Goal: Navigation & Orientation: Find specific page/section

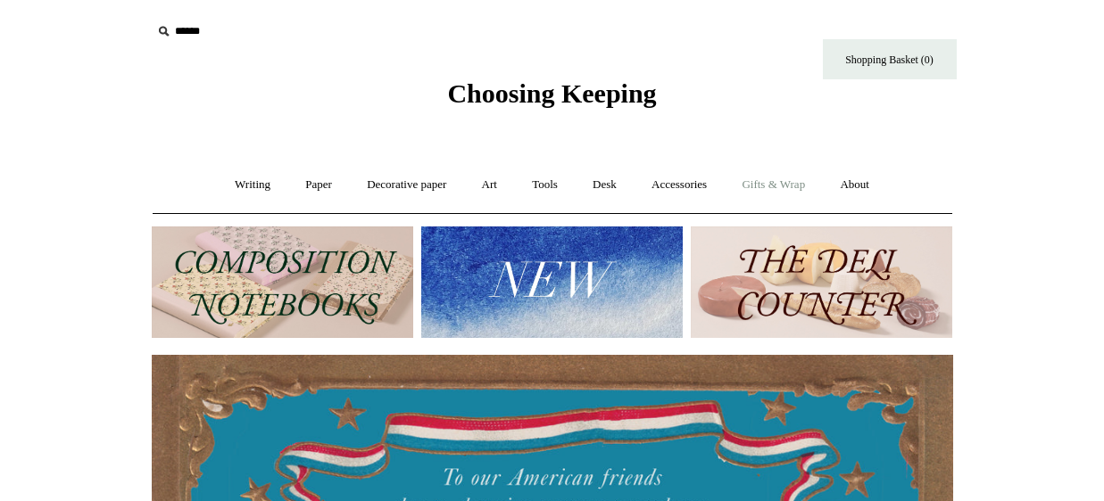
click at [785, 174] on link "Gifts & Wrap +" at bounding box center [772, 184] width 95 height 47
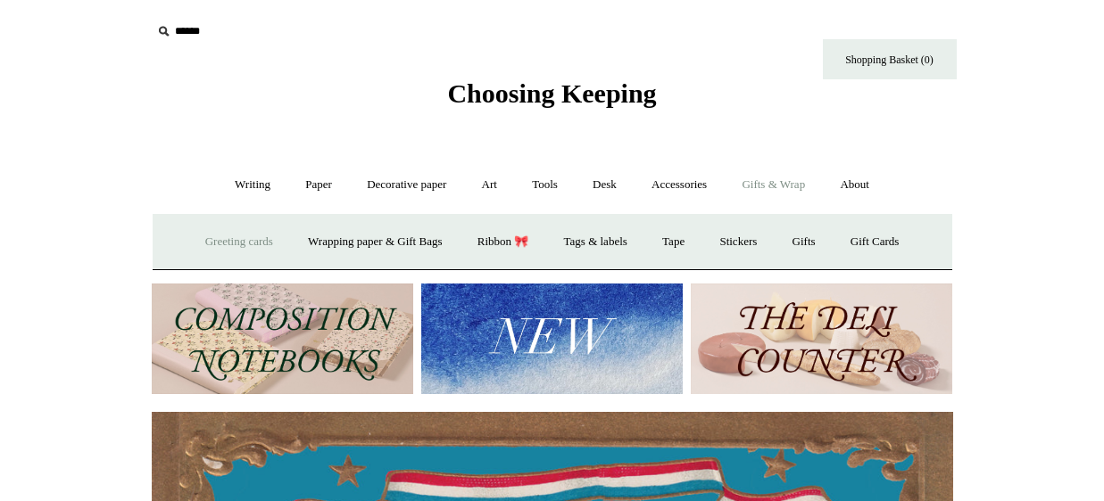
click at [256, 248] on link "Greeting cards +" at bounding box center [239, 242] width 100 height 47
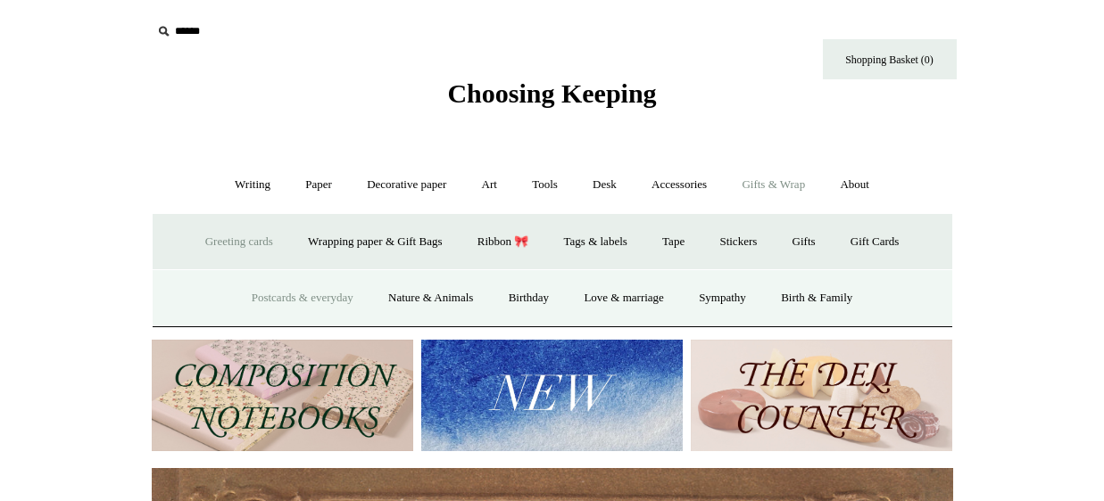
click at [269, 286] on link "Postcards & everyday" at bounding box center [303, 298] width 134 height 47
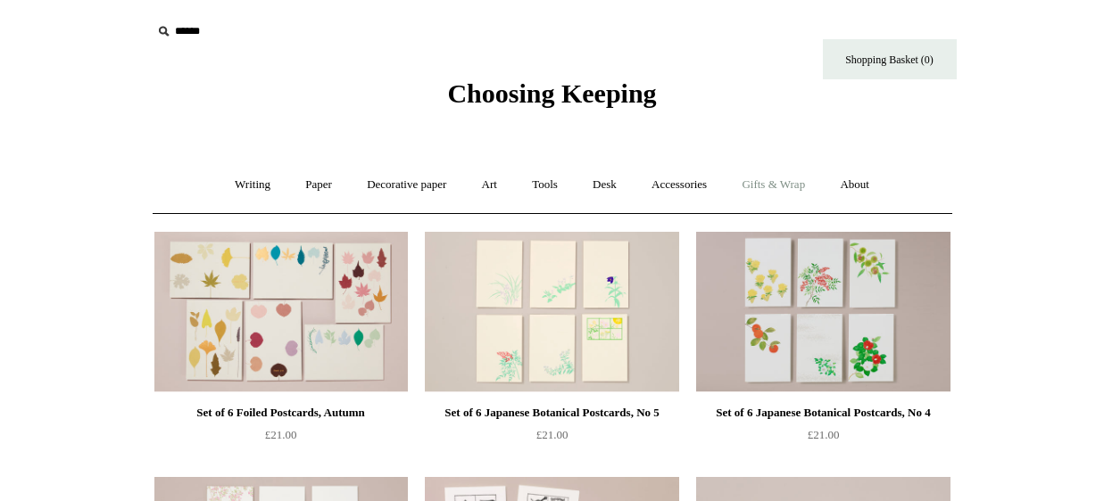
click at [795, 189] on link "Gifts & Wrap +" at bounding box center [772, 184] width 95 height 47
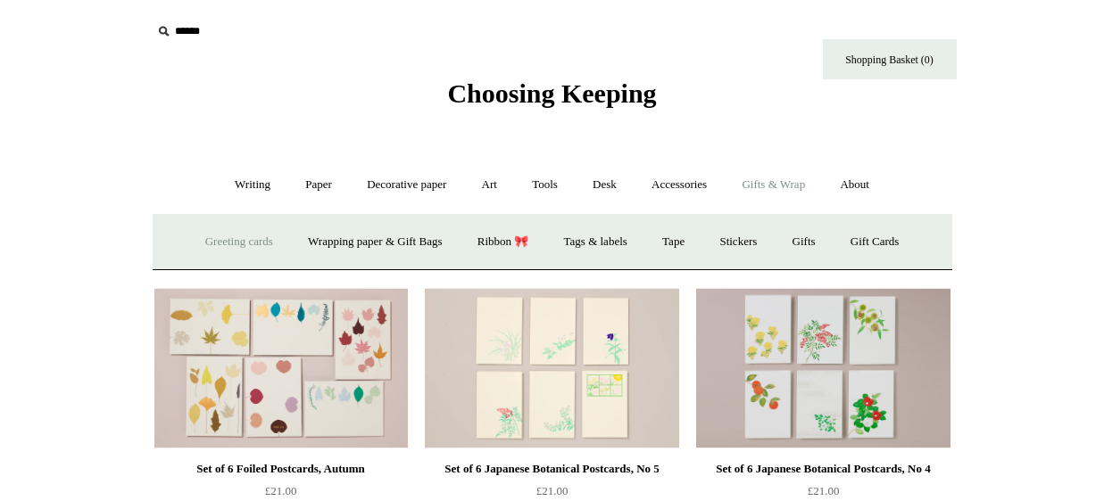
click at [252, 232] on link "Greeting cards +" at bounding box center [239, 242] width 100 height 47
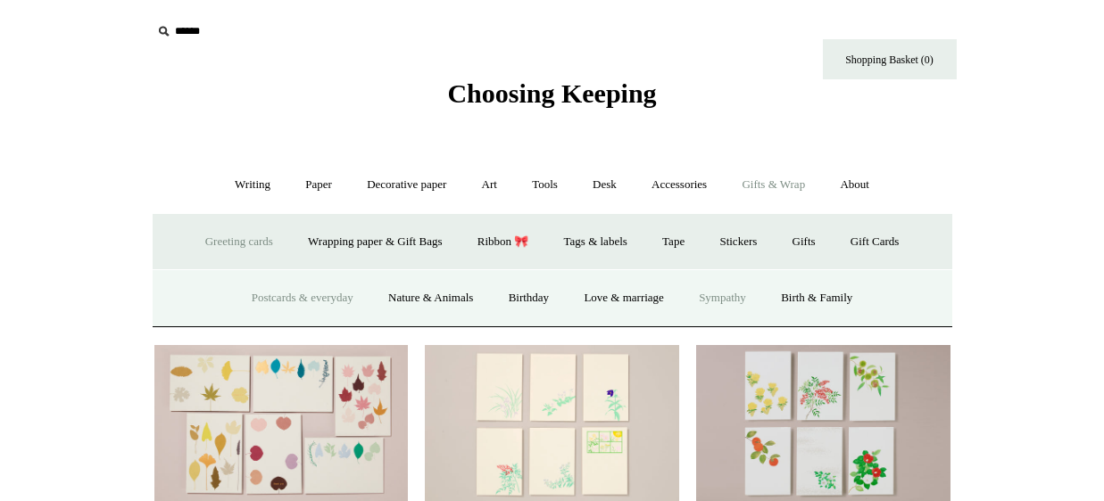
click at [732, 296] on link "Sympathy" at bounding box center [721, 298] width 79 height 47
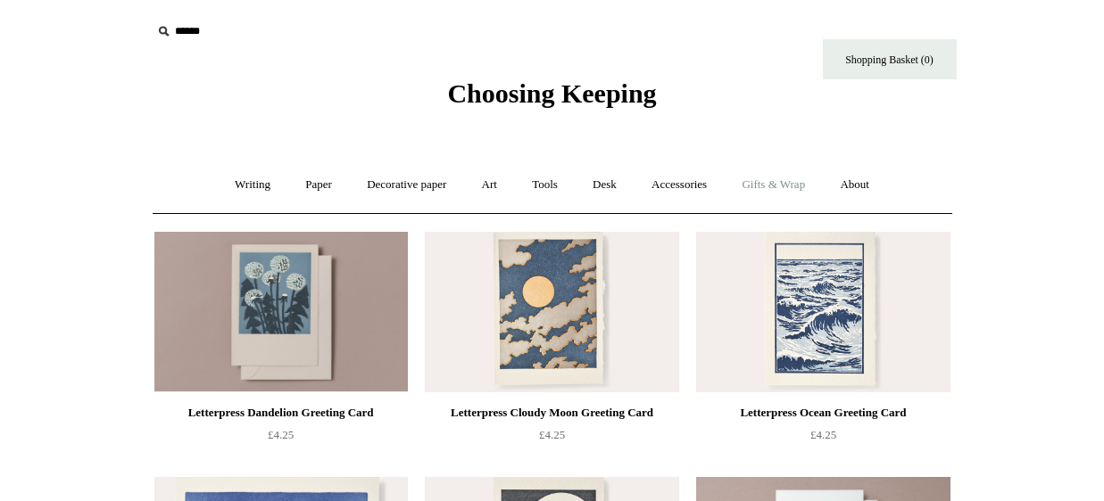
click at [768, 169] on link "Gifts & Wrap +" at bounding box center [772, 184] width 95 height 47
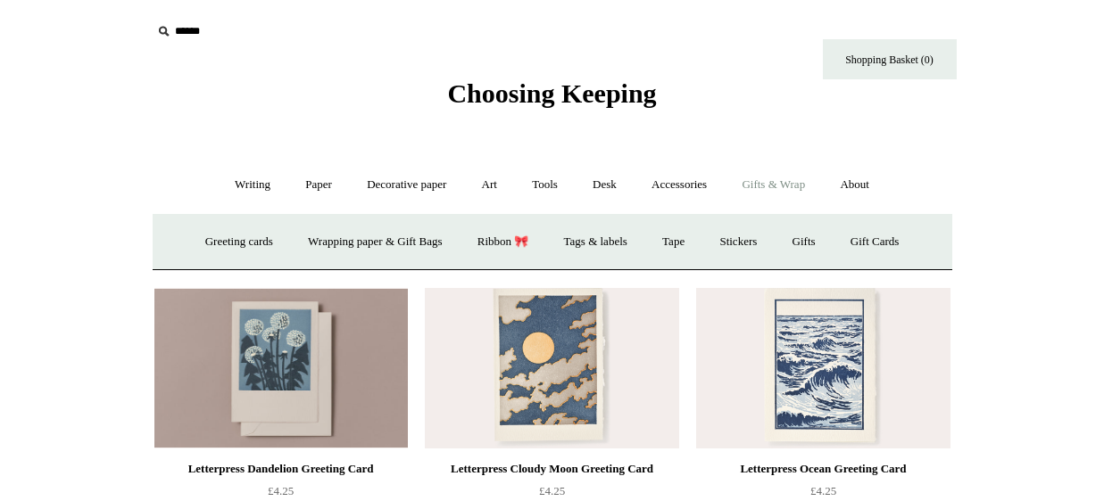
click at [232, 217] on div "Greeting cards + Postcards & everyday Nature & Animals Birthday Love & marriage…" at bounding box center [552, 241] width 799 height 57
click at [234, 235] on link "Greeting cards +" at bounding box center [239, 242] width 100 height 47
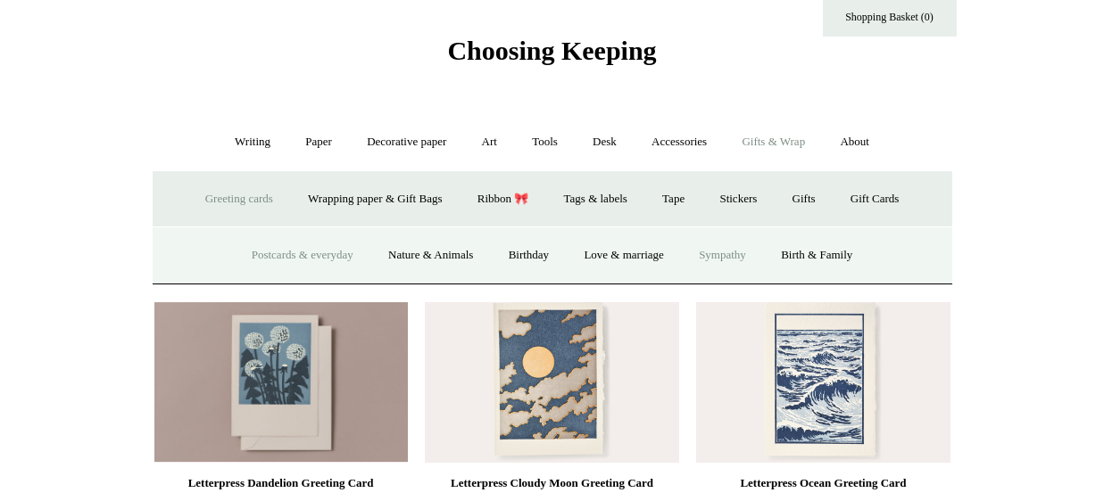
scroll to position [60, 0]
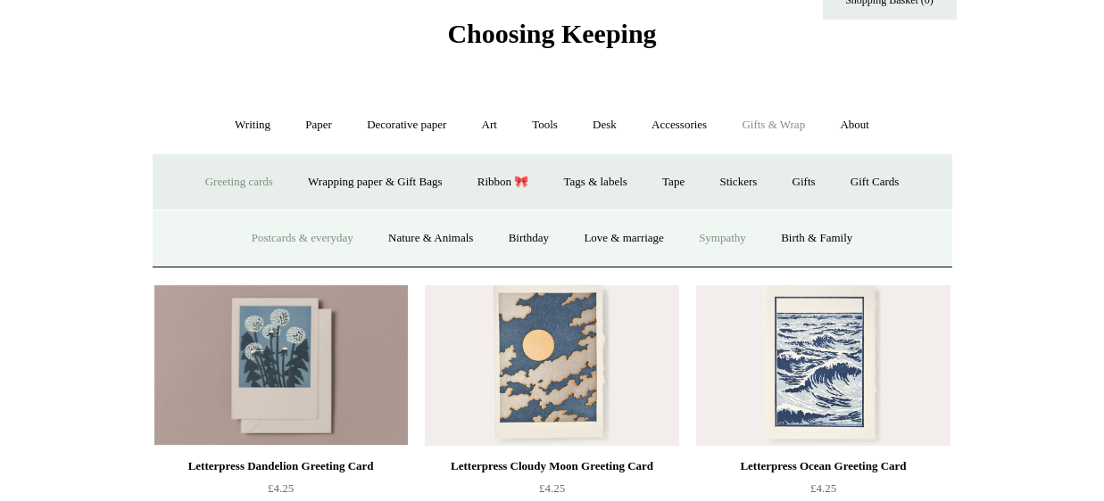
click at [301, 260] on link "Postcards & everyday" at bounding box center [303, 238] width 134 height 47
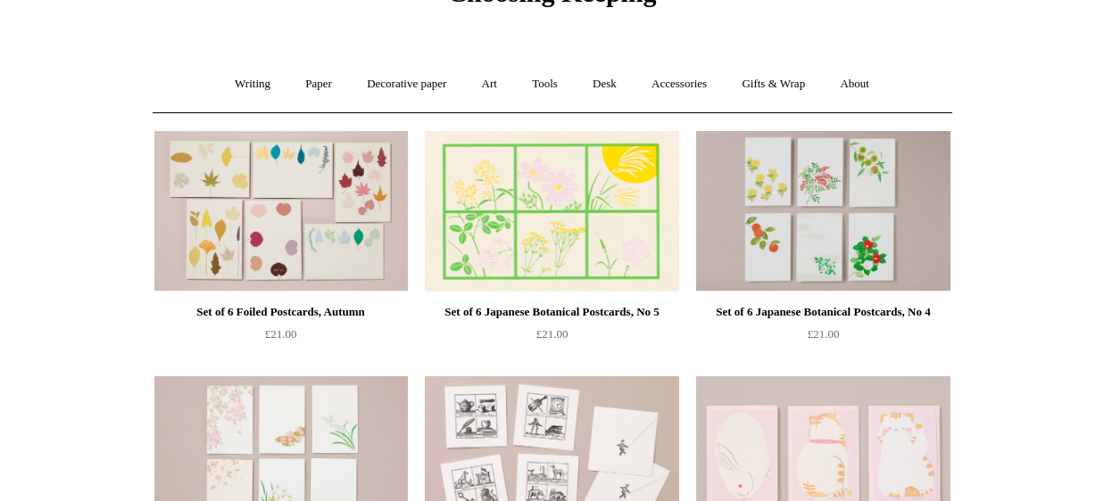
scroll to position [78, 0]
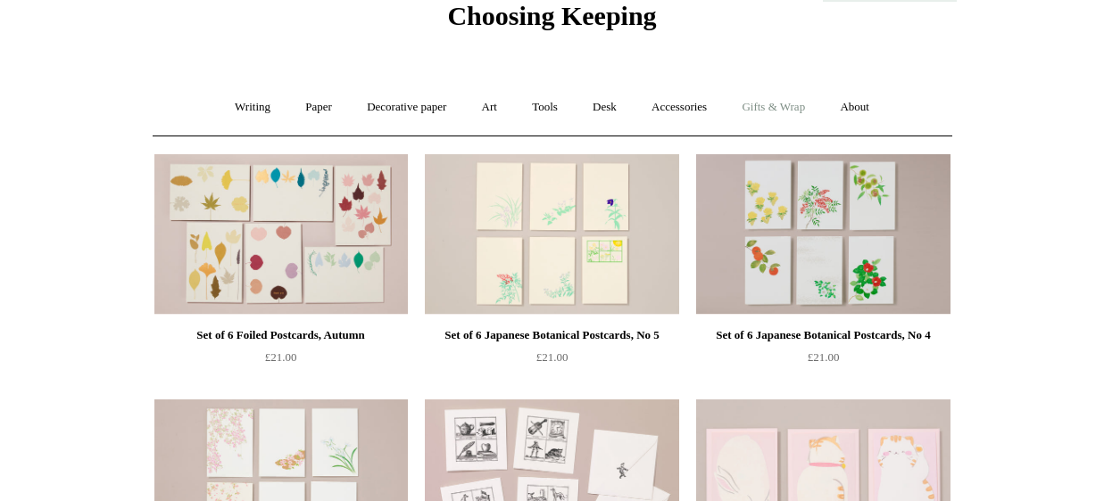
click at [750, 106] on link "Gifts & Wrap +" at bounding box center [772, 107] width 95 height 47
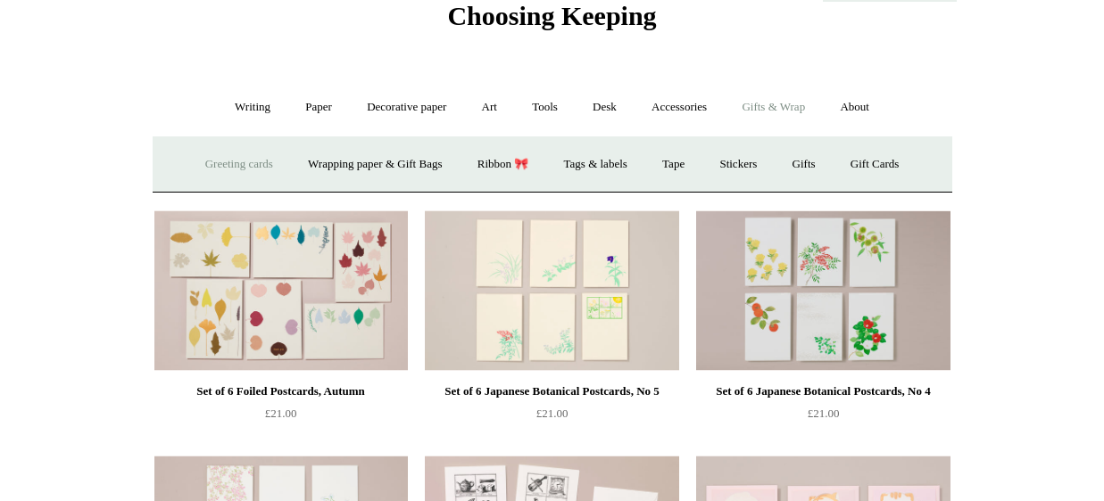
click at [228, 171] on link "Greeting cards +" at bounding box center [239, 164] width 100 height 47
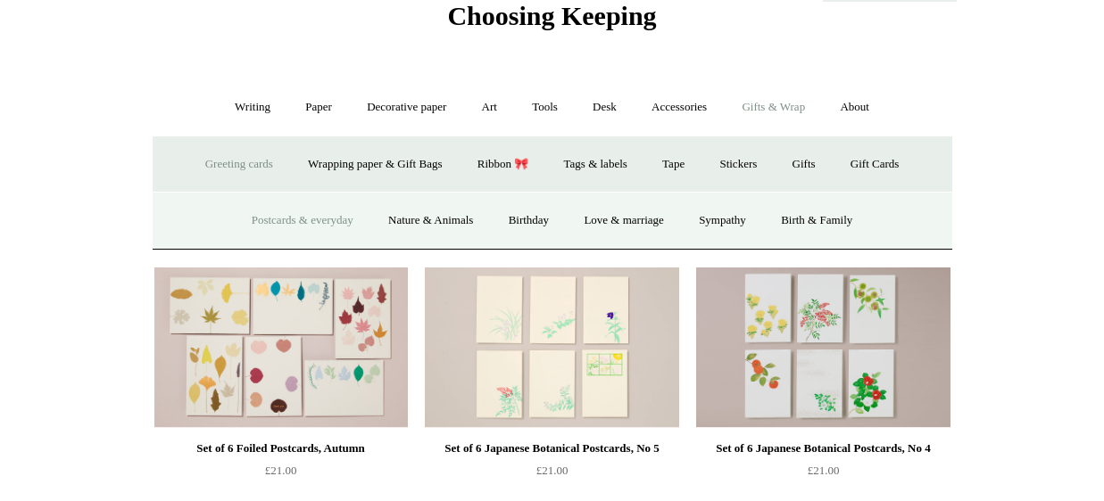
click at [265, 219] on link "Postcards & everyday" at bounding box center [303, 220] width 134 height 47
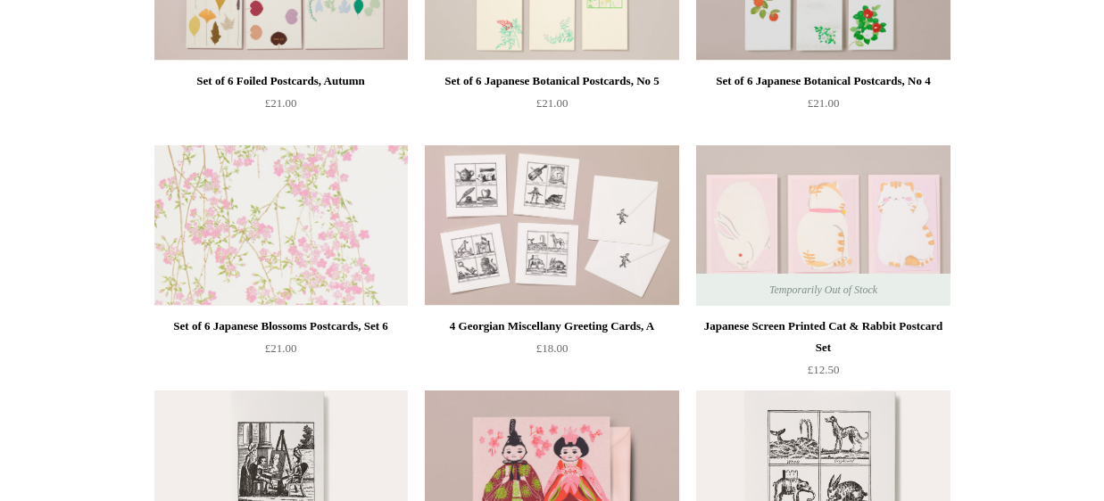
scroll to position [216, 0]
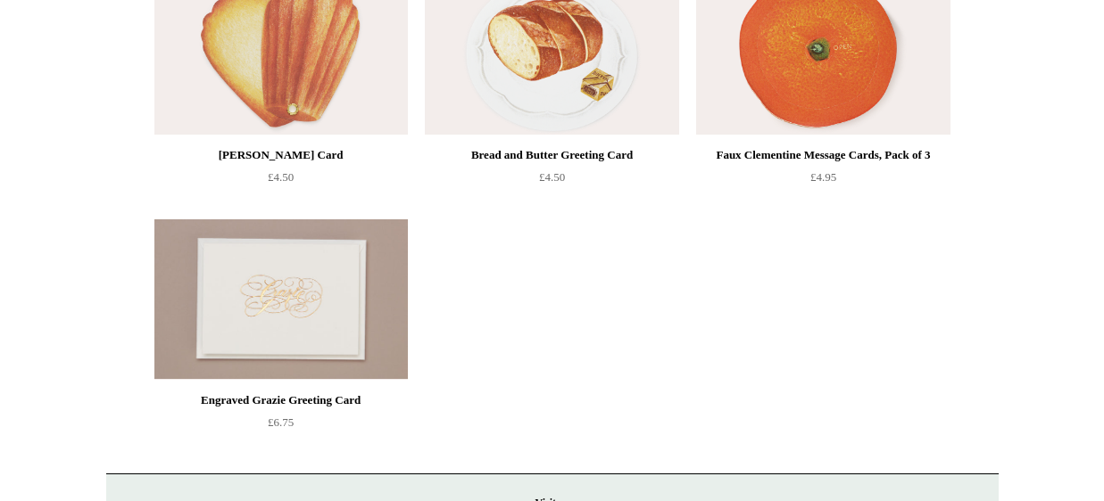
scroll to position [2121, 0]
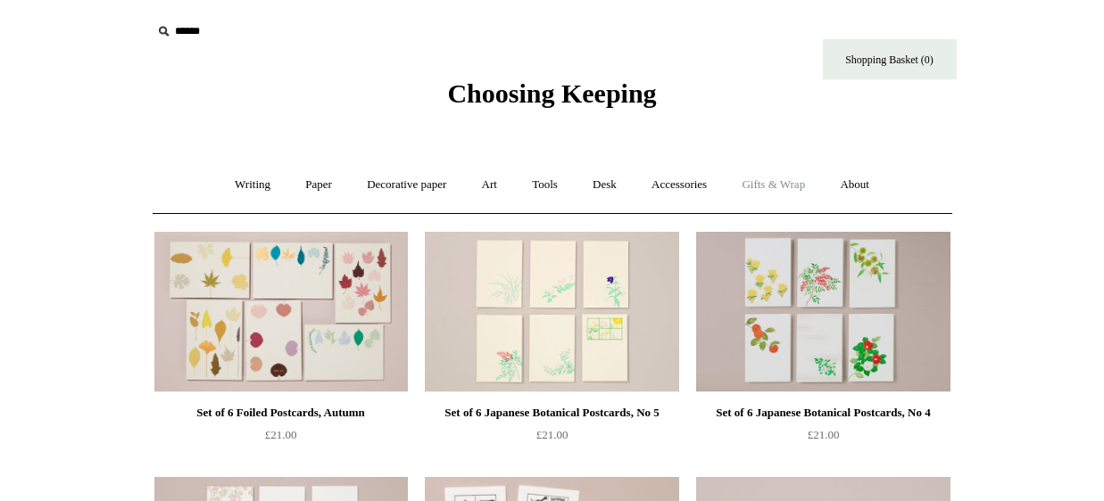
click at [801, 176] on link "Gifts & Wrap +" at bounding box center [772, 184] width 95 height 47
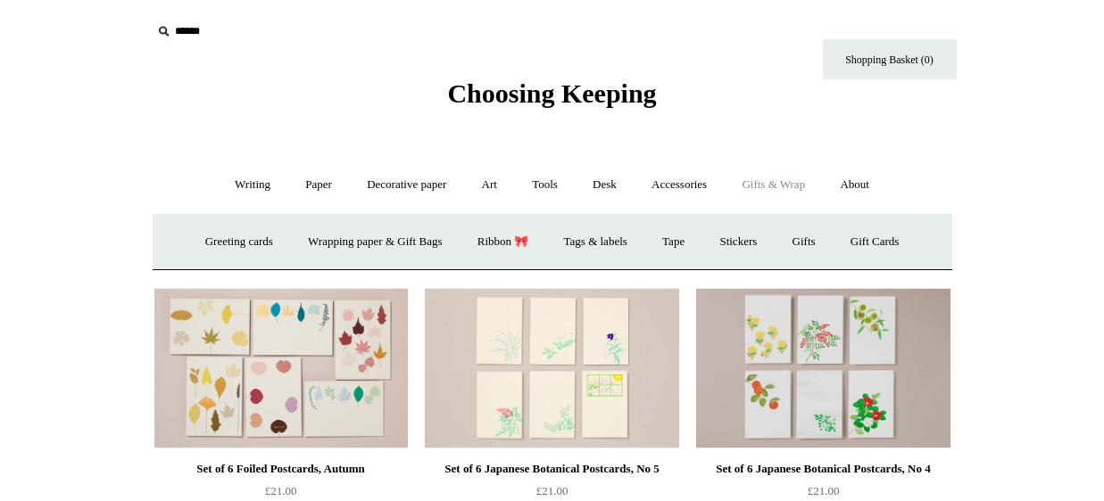
click at [162, 252] on div "Greeting cards + Postcards & everyday Nature & Animals Birthday Love & marriage…" at bounding box center [552, 241] width 799 height 57
click at [236, 254] on link "Greeting cards +" at bounding box center [239, 242] width 100 height 47
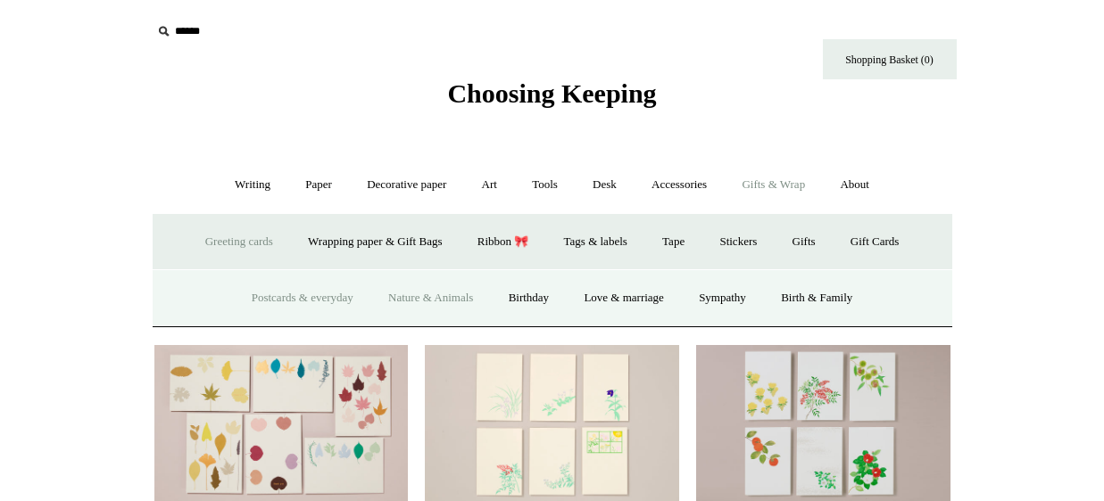
click at [414, 309] on link "Nature & Animals" at bounding box center [430, 298] width 117 height 47
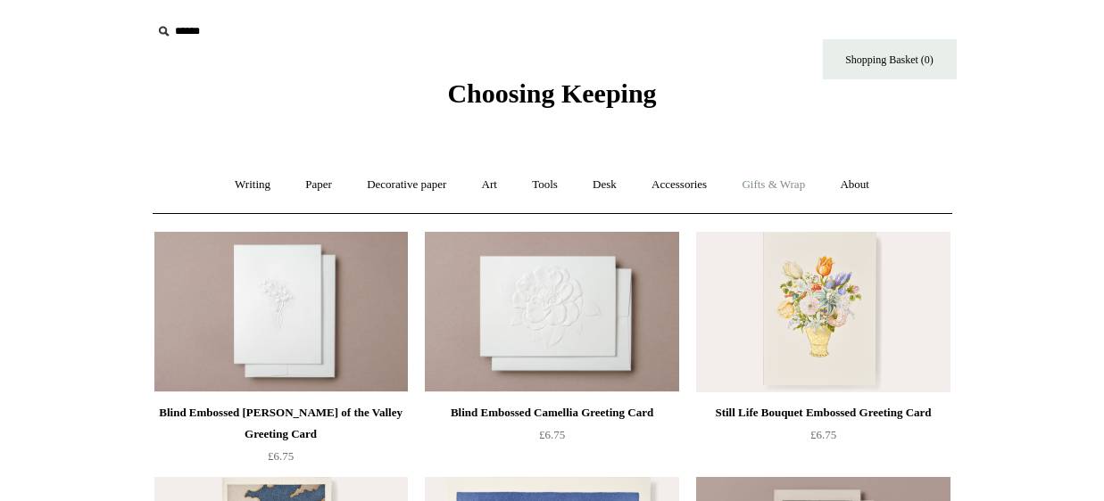
click at [776, 186] on link "Gifts & Wrap +" at bounding box center [772, 184] width 95 height 47
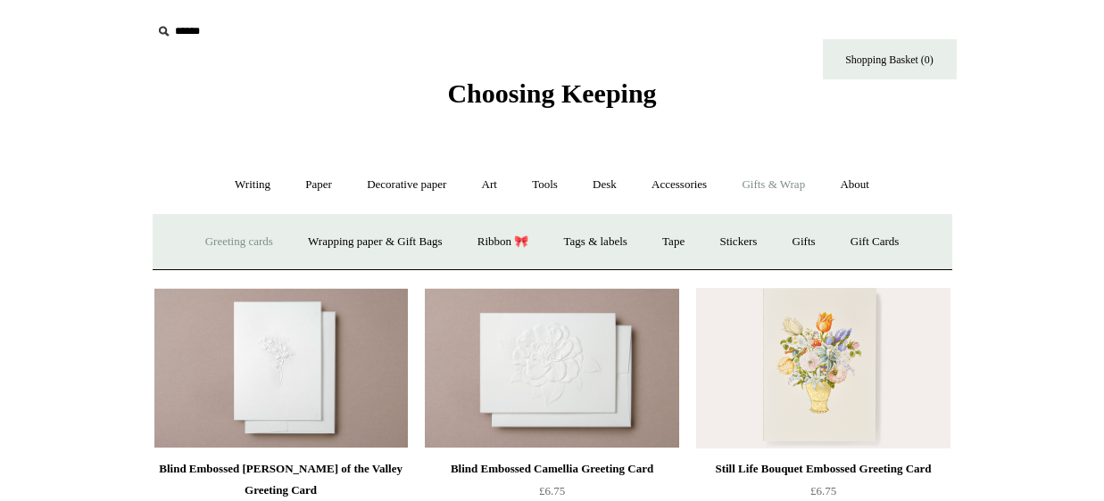
click at [227, 230] on link "Greeting cards +" at bounding box center [239, 242] width 100 height 47
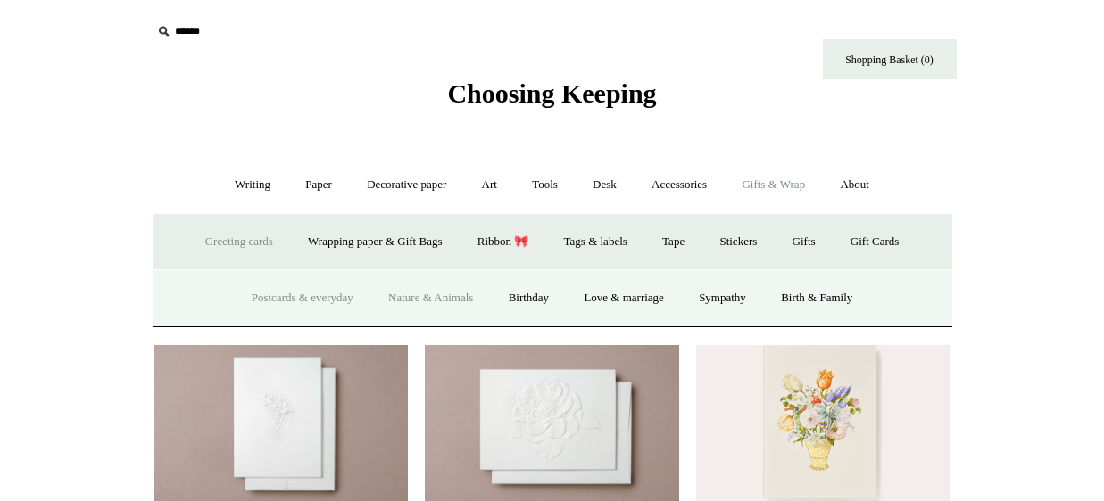
click at [239, 277] on link "Postcards & everyday" at bounding box center [303, 298] width 134 height 47
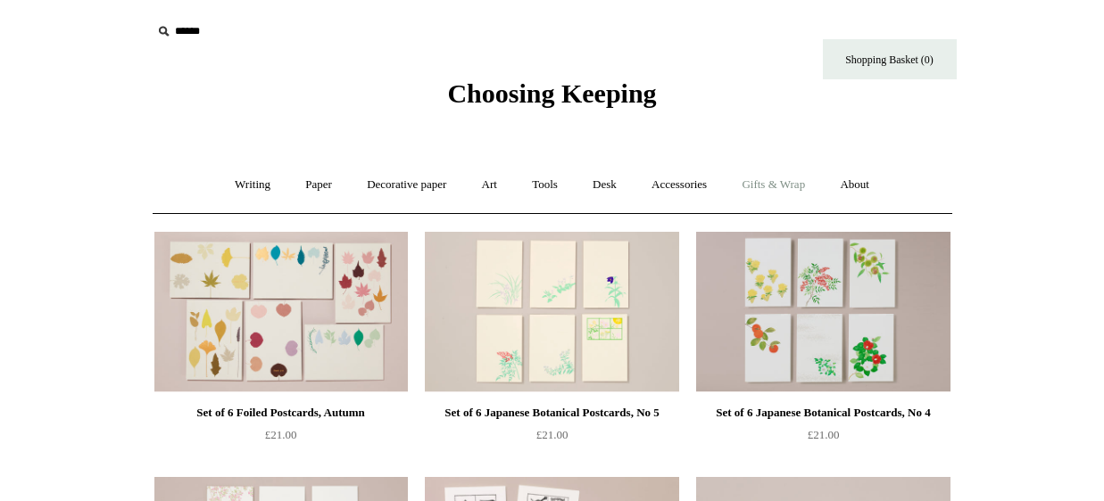
click at [790, 194] on link "Gifts & Wrap +" at bounding box center [772, 184] width 95 height 47
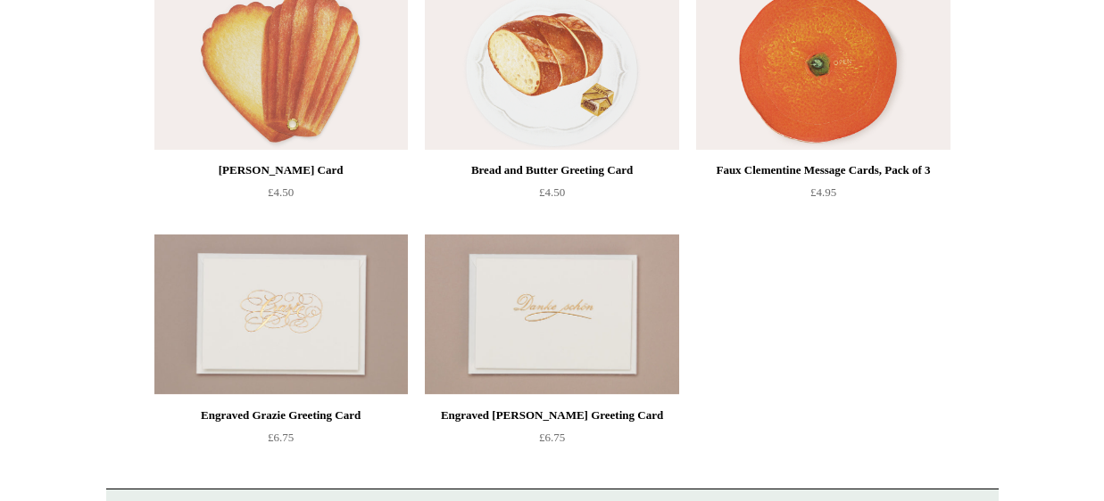
scroll to position [2210, 0]
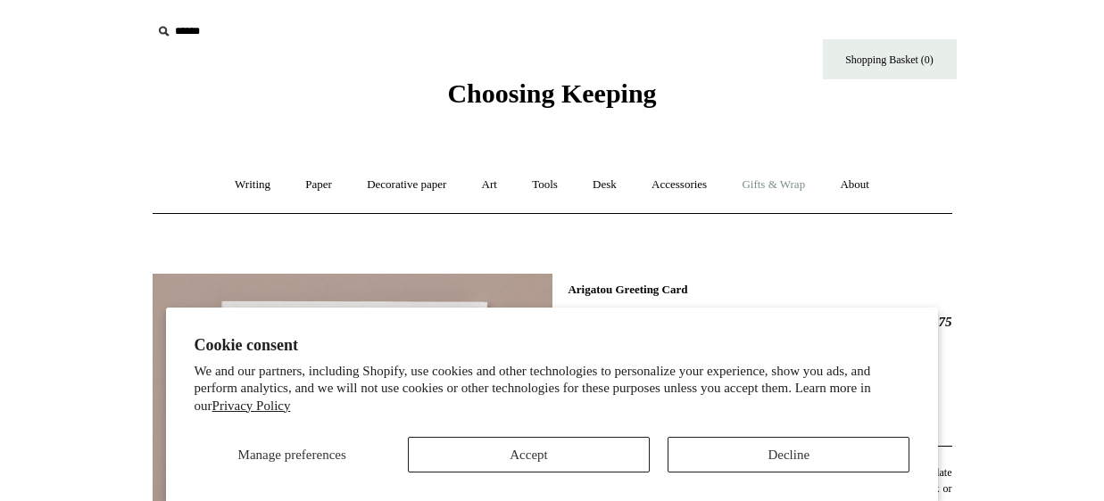
click at [775, 187] on link "Gifts & Wrap +" at bounding box center [772, 184] width 95 height 47
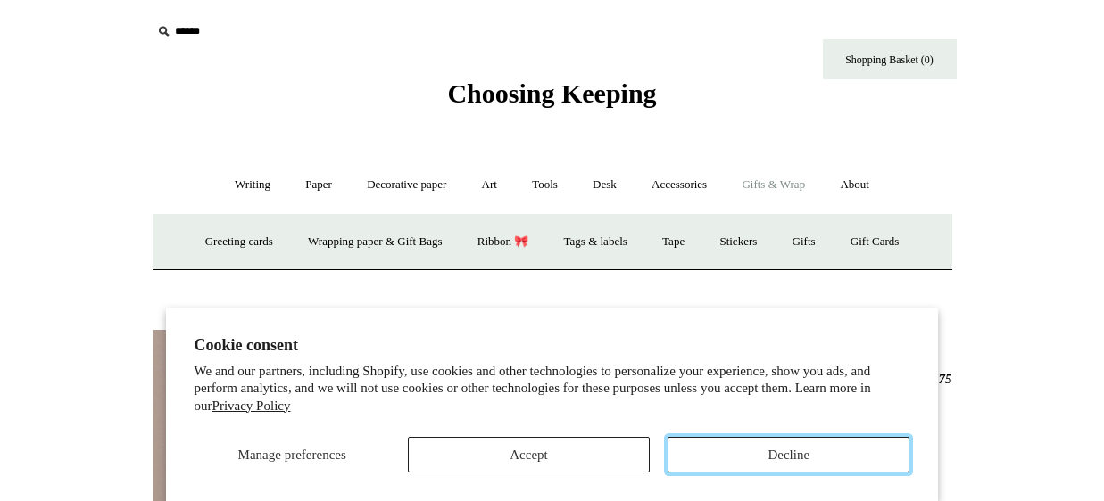
click at [722, 437] on button "Decline" at bounding box center [788, 455] width 242 height 36
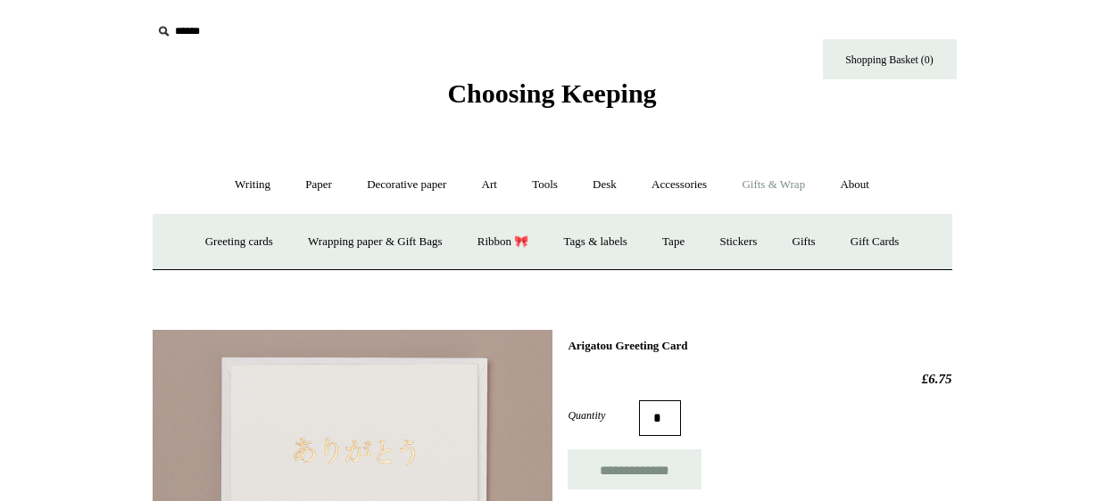
scroll to position [207, 0]
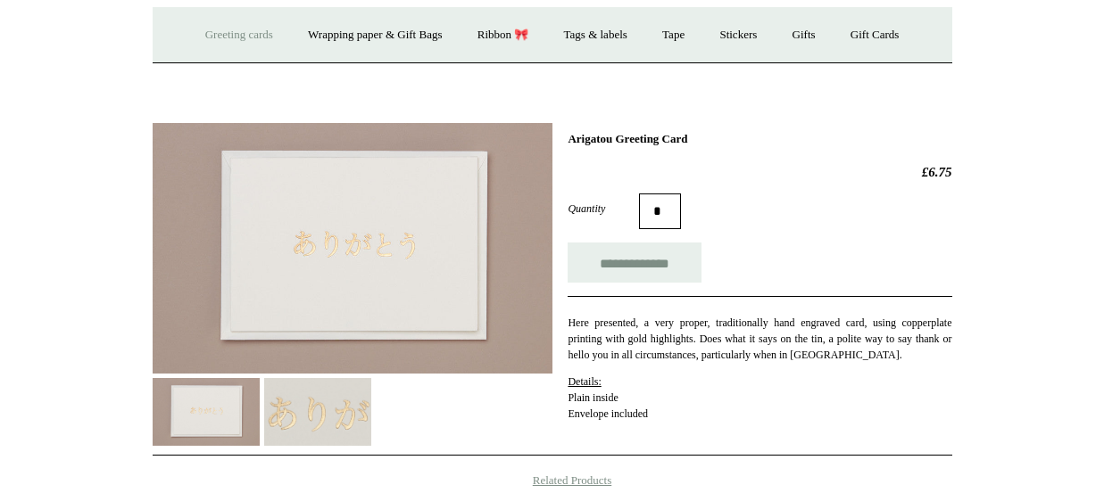
click at [225, 34] on link "Greeting cards +" at bounding box center [239, 35] width 100 height 47
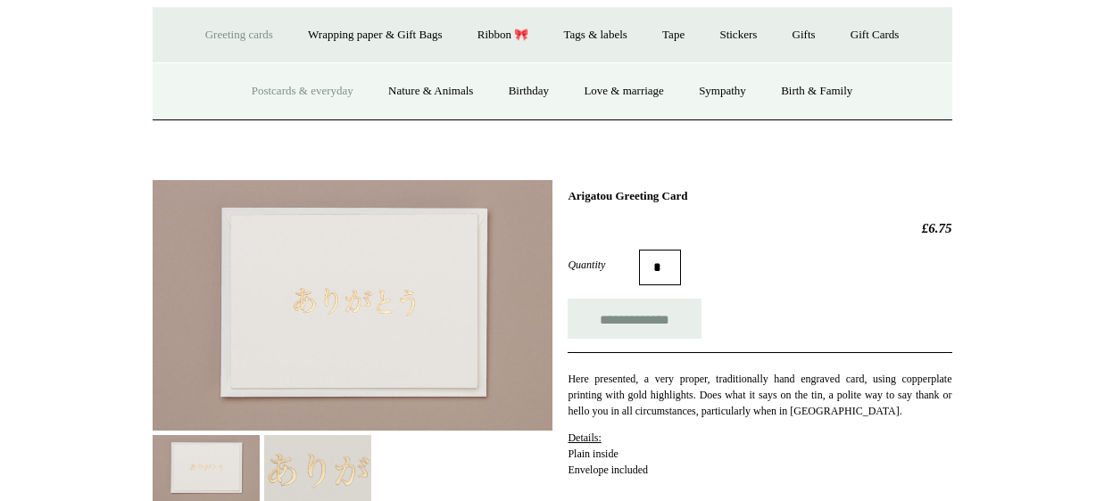
click at [302, 97] on link "Postcards & everyday" at bounding box center [303, 91] width 134 height 47
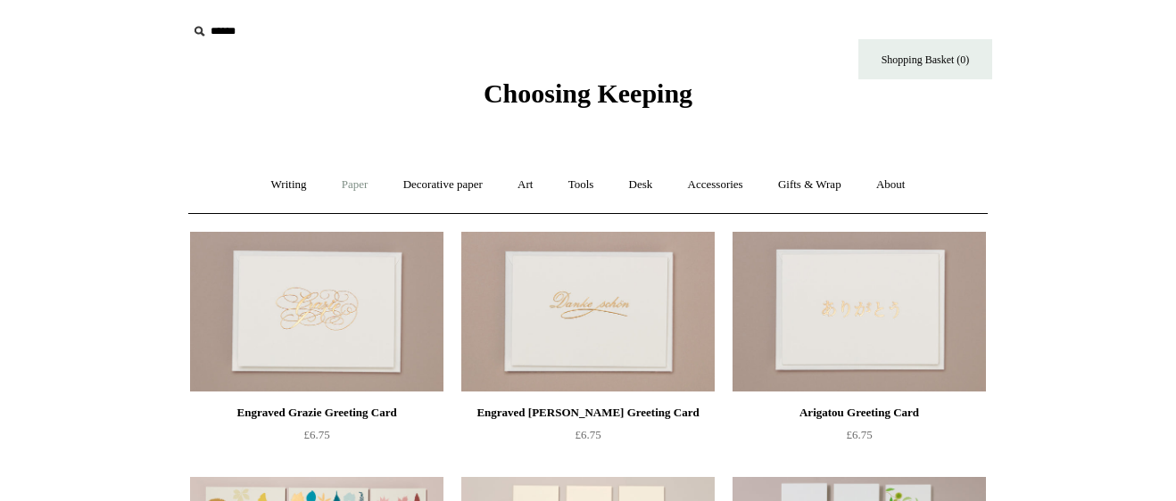
click at [341, 188] on link "Paper +" at bounding box center [355, 184] width 59 height 47
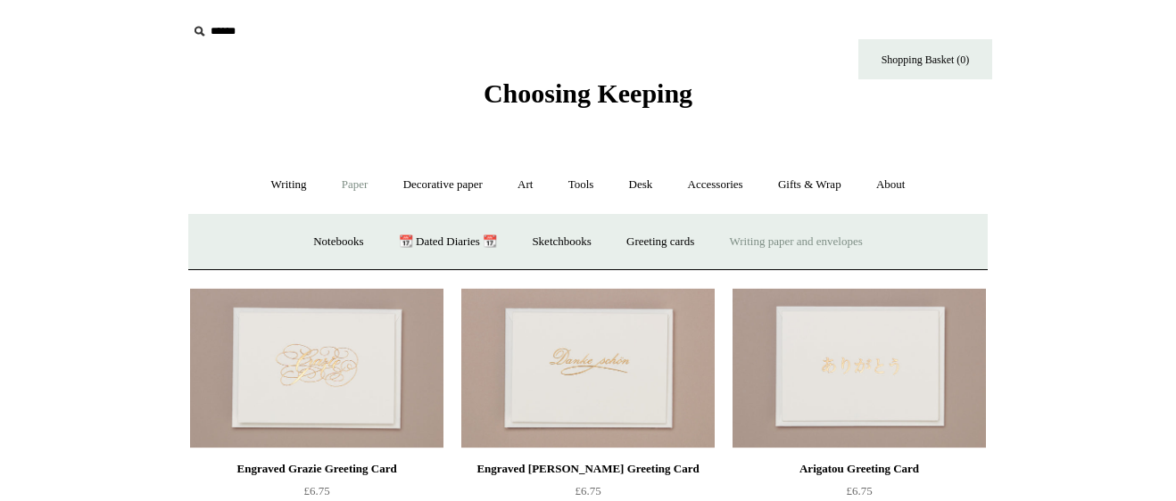
click at [795, 238] on link "Writing paper and envelopes +" at bounding box center [796, 242] width 165 height 47
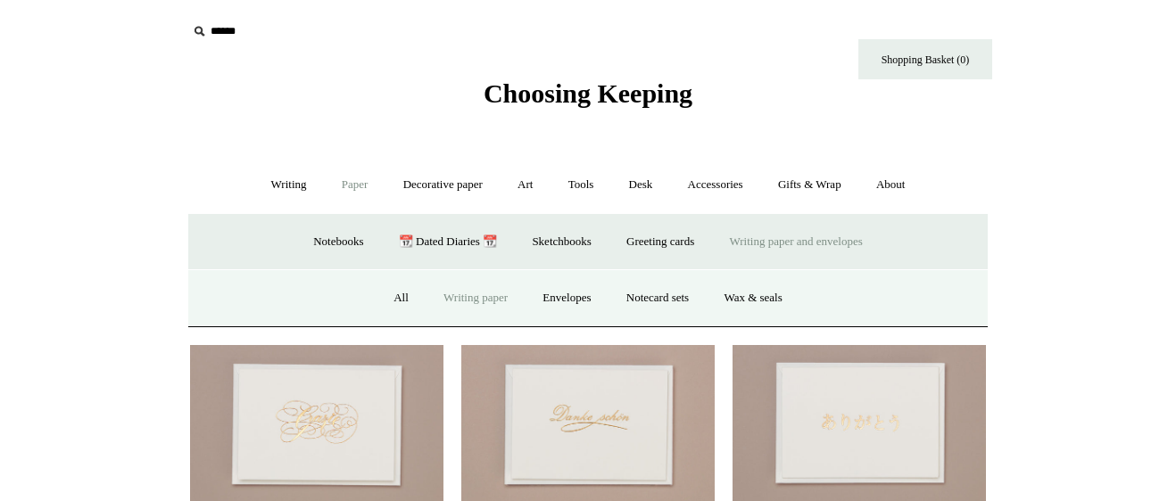
click at [471, 301] on link "Writing paper" at bounding box center [475, 298] width 96 height 47
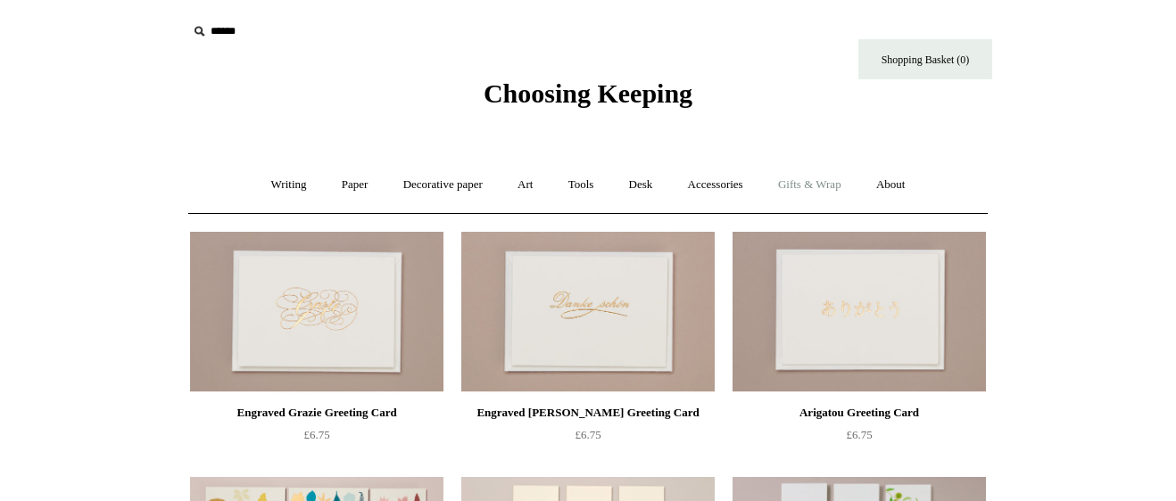
click at [826, 175] on link "Gifts & Wrap +" at bounding box center [809, 184] width 95 height 47
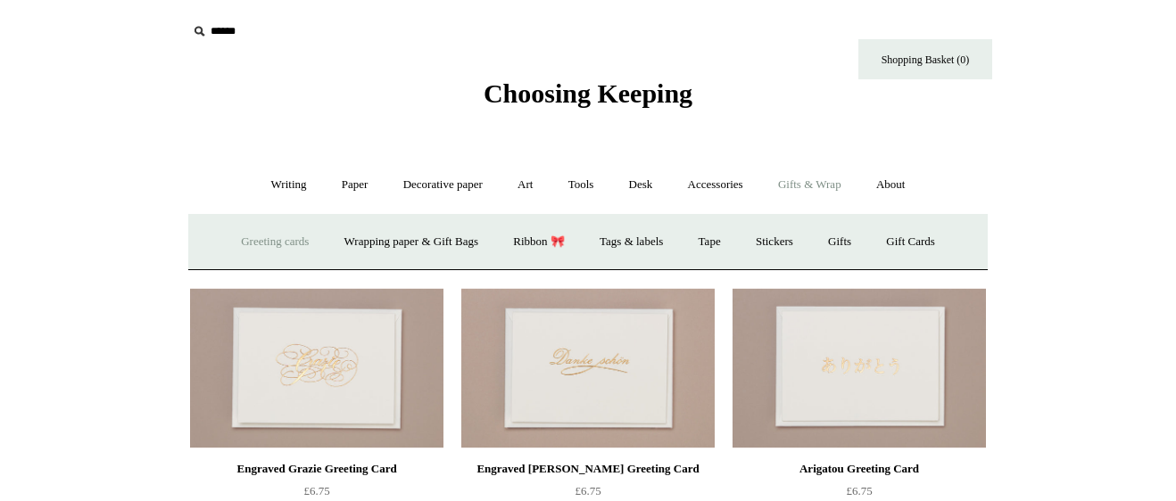
click at [256, 239] on link "Greeting cards +" at bounding box center [275, 242] width 100 height 47
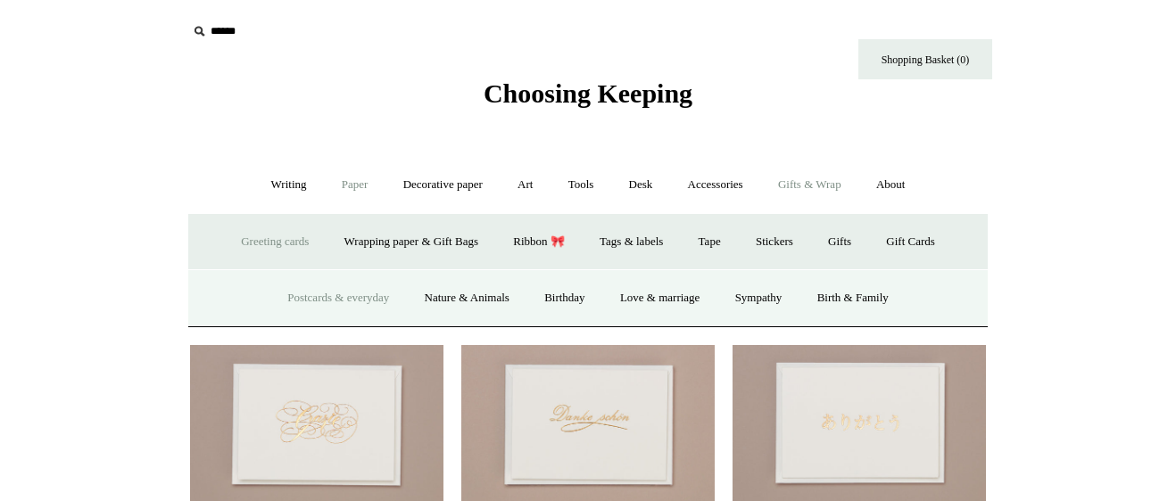
click at [334, 180] on link "Paper +" at bounding box center [355, 184] width 59 height 47
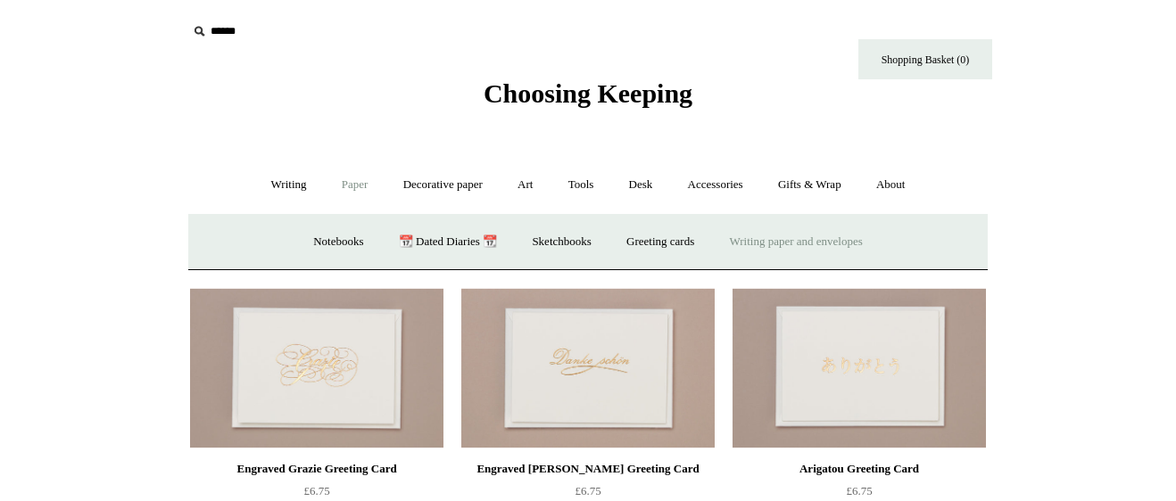
click at [786, 247] on link "Writing paper and envelopes +" at bounding box center [796, 242] width 165 height 47
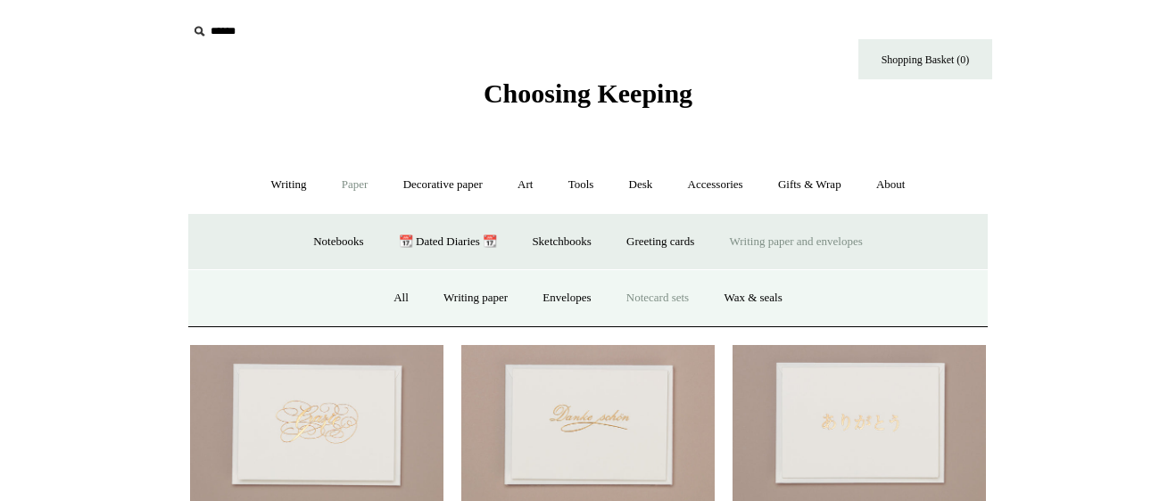
click at [653, 295] on link "Notecard sets" at bounding box center [657, 298] width 95 height 47
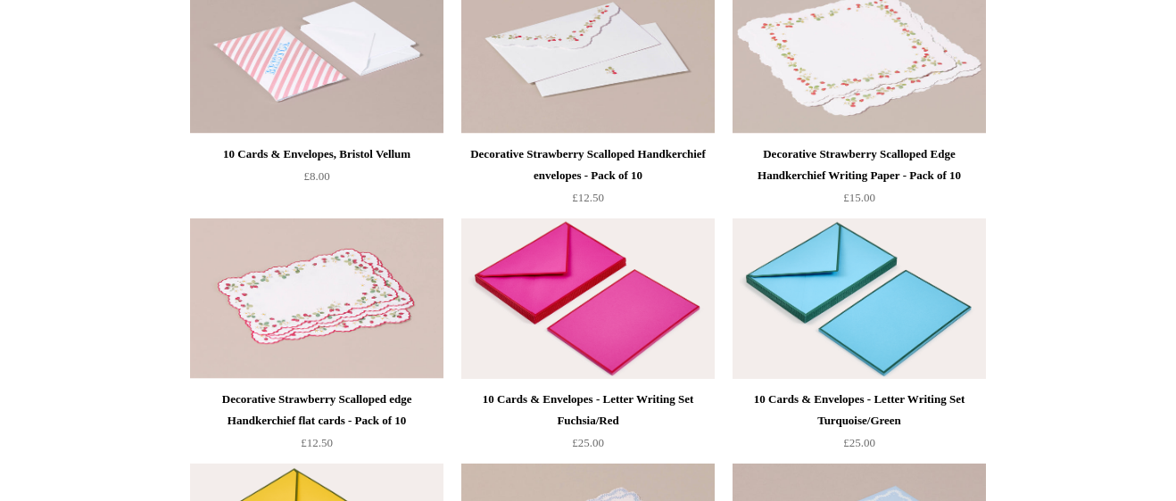
scroll to position [996, 0]
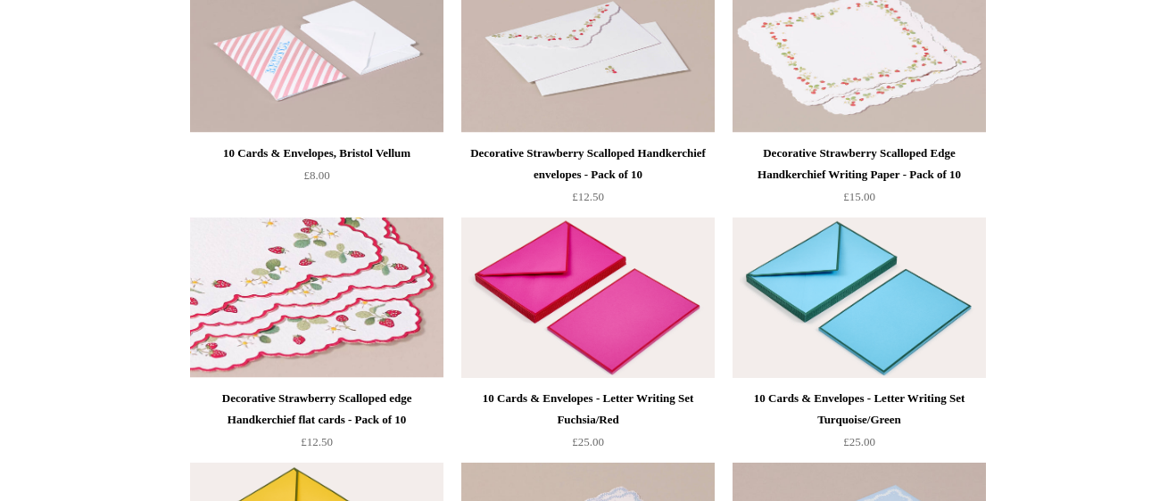
click at [352, 301] on img at bounding box center [316, 298] width 253 height 161
